Goal: Transaction & Acquisition: Download file/media

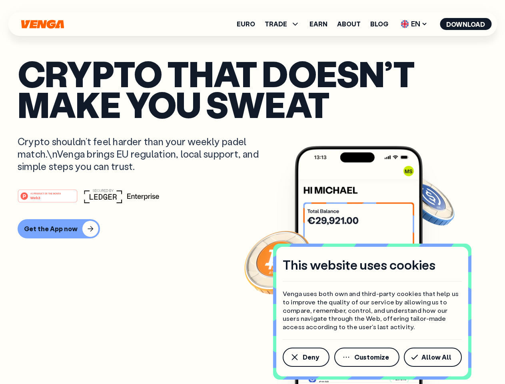
click at [252, 192] on div "#1 PRODUCT OF THE MONTH Web3" at bounding box center [253, 196] width 470 height 14
click at [305, 357] on span "Deny" at bounding box center [310, 357] width 16 height 6
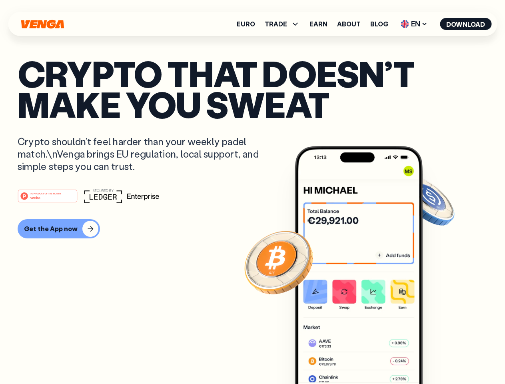
click at [367, 357] on img at bounding box center [358, 280] width 128 height 268
click at [434, 357] on article "Crypto that doesn’t make you sweat Crypto shouldn’t feel harder than your weekl…" at bounding box center [253, 208] width 470 height 300
click at [285, 24] on span "TRADE" at bounding box center [276, 24] width 22 height 6
click at [414, 24] on span "EN" at bounding box center [414, 24] width 32 height 13
click at [466, 24] on button "Download" at bounding box center [466, 24] width 52 height 12
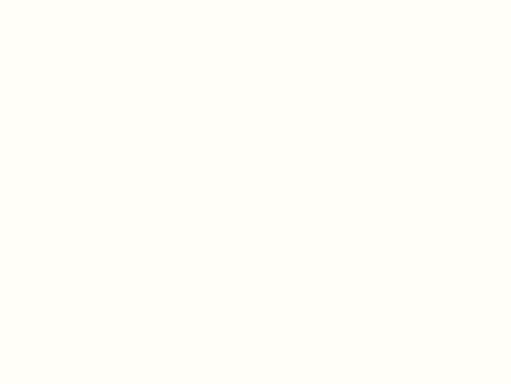
click at [252, 0] on html "This website uses cookies Venga uses both own and third-party cookies that help…" at bounding box center [255, 0] width 511 height 0
click at [58, 0] on html "This website uses cookies Venga uses both own and third-party cookies that help…" at bounding box center [255, 0] width 511 height 0
click at [49, 0] on html "This website uses cookies Venga uses both own and third-party cookies that help…" at bounding box center [255, 0] width 511 height 0
